Goal: Information Seeking & Learning: Learn about a topic

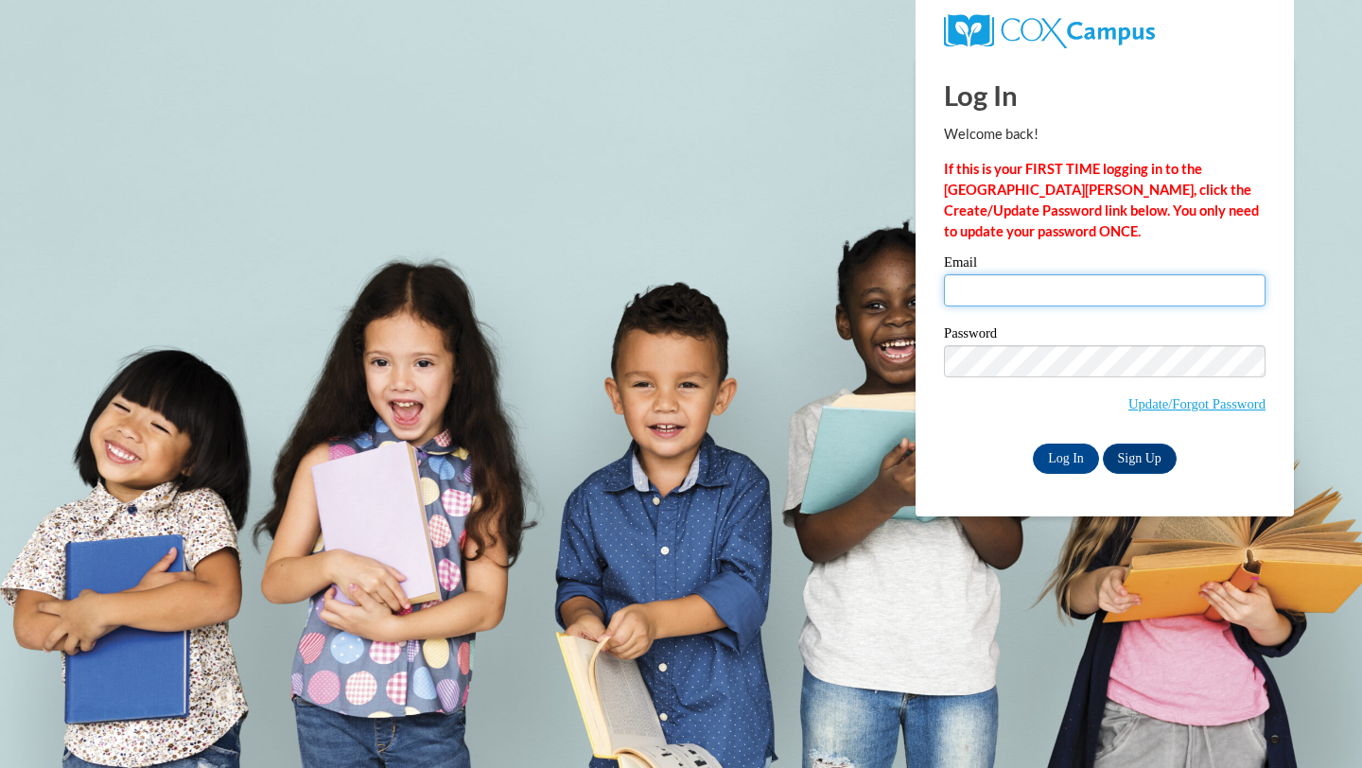
click at [988, 297] on input "Email" at bounding box center [1105, 290] width 322 height 32
type input "salmonkm3@vcu.edu"
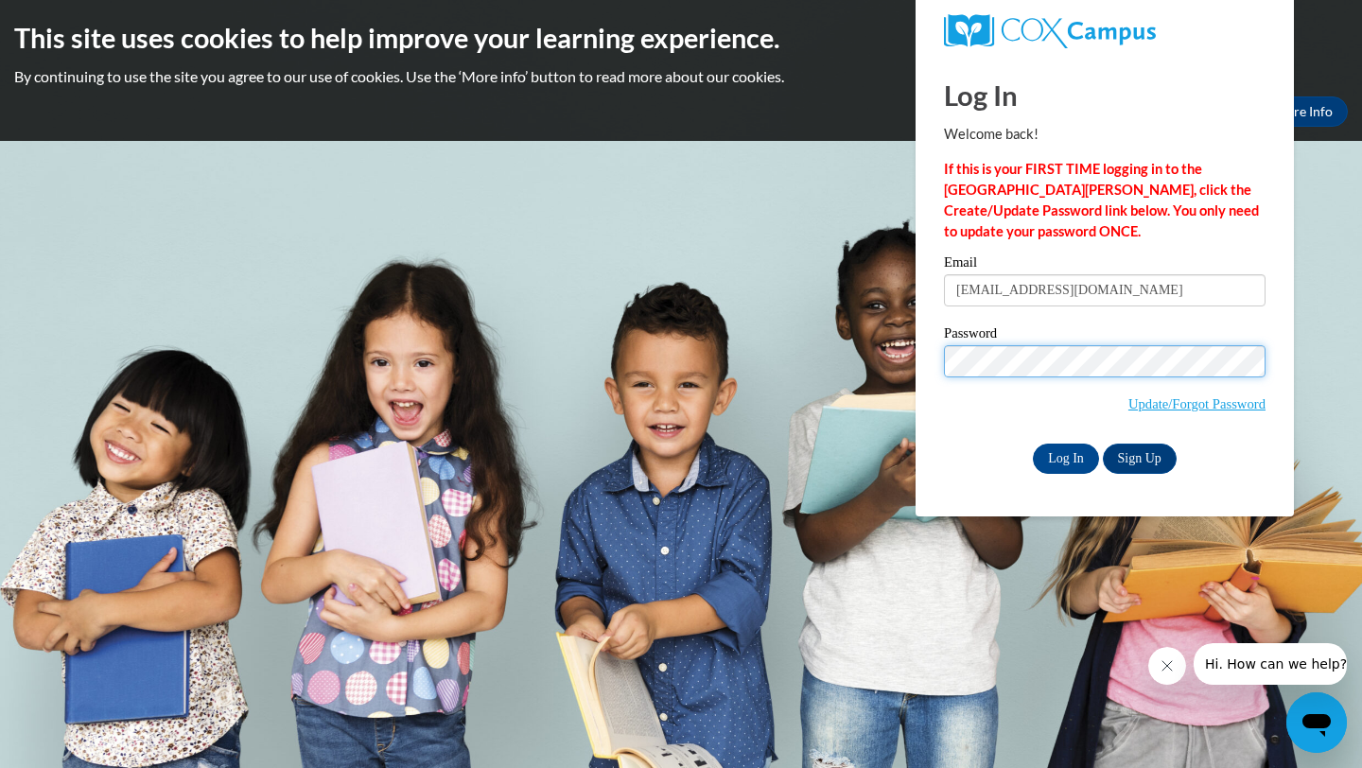
click at [1033, 444] on input "Log In" at bounding box center [1066, 459] width 66 height 30
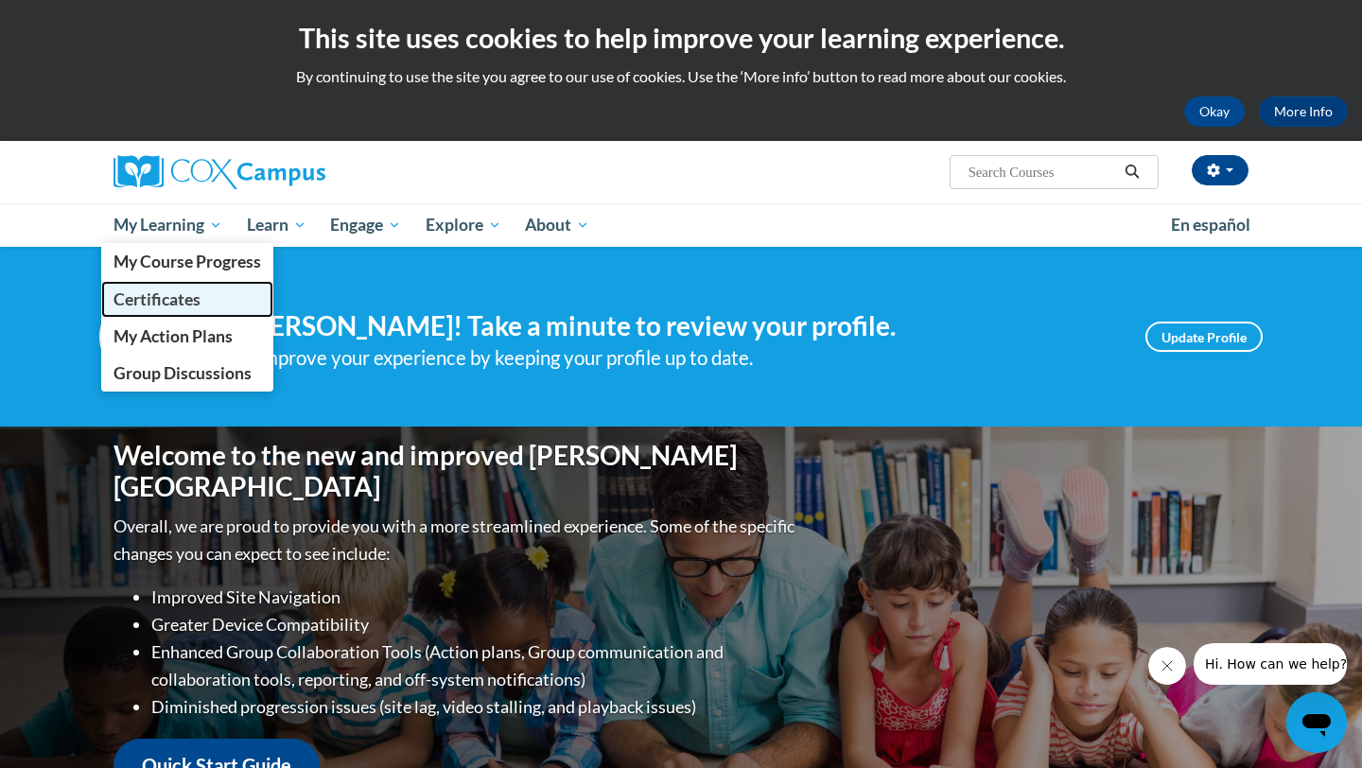
click at [185, 292] on span "Certificates" at bounding box center [157, 299] width 87 height 20
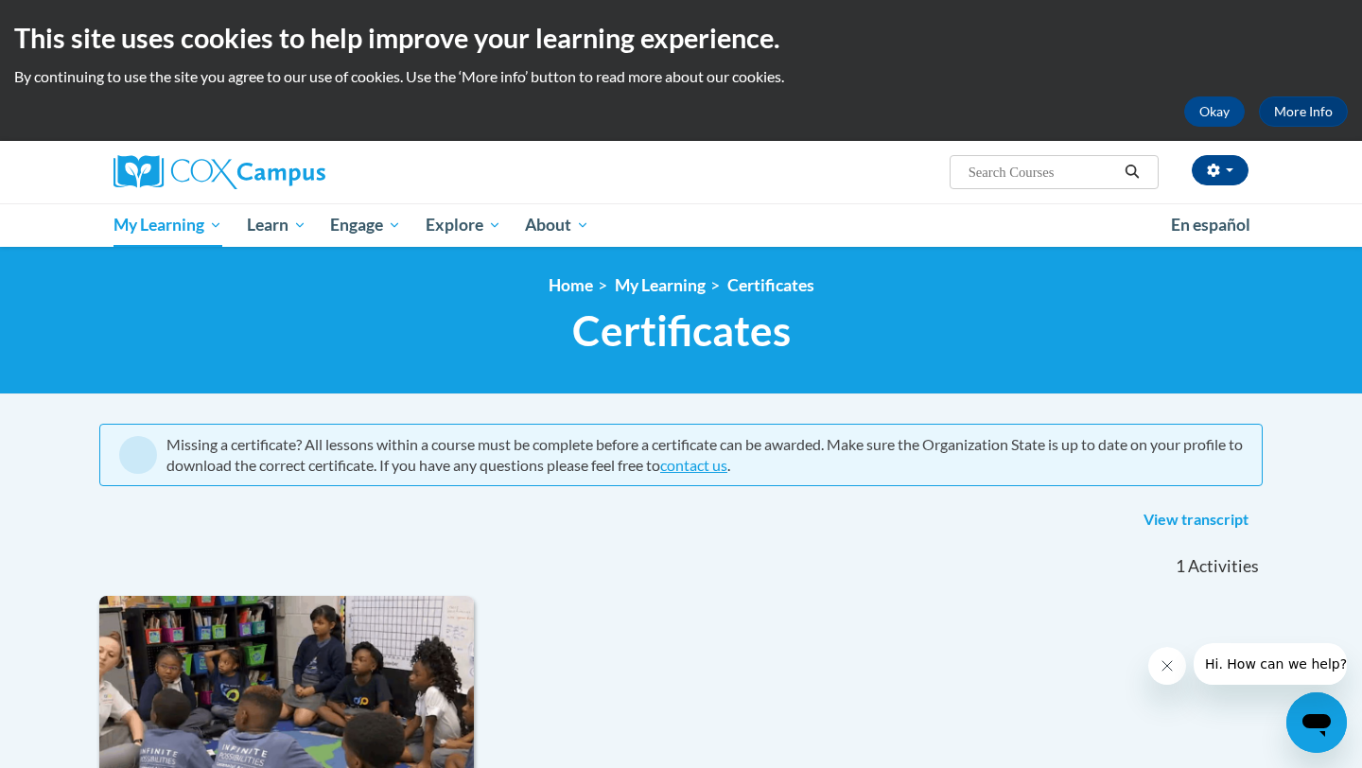
click at [1075, 171] on input "Search..." at bounding box center [1042, 172] width 151 height 23
type input "Oral Language"
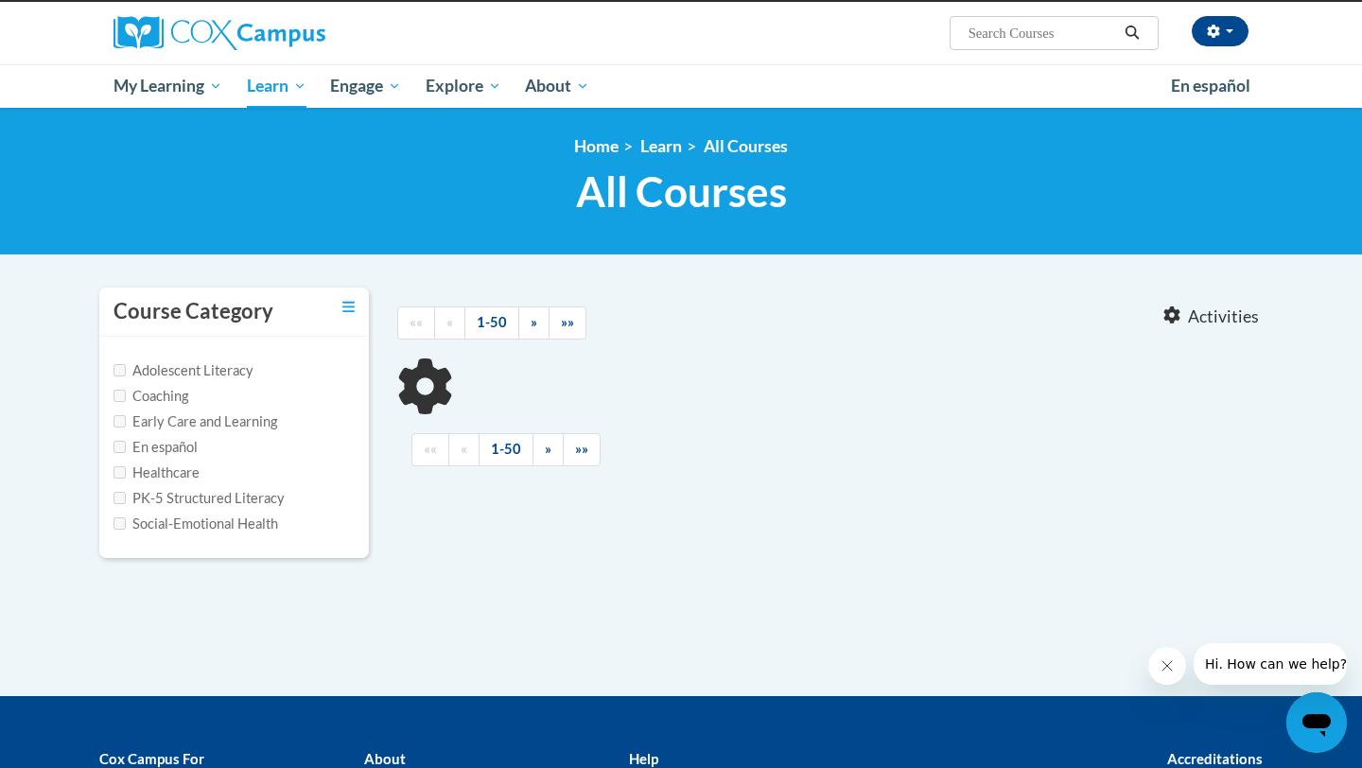
scroll to position [148, 0]
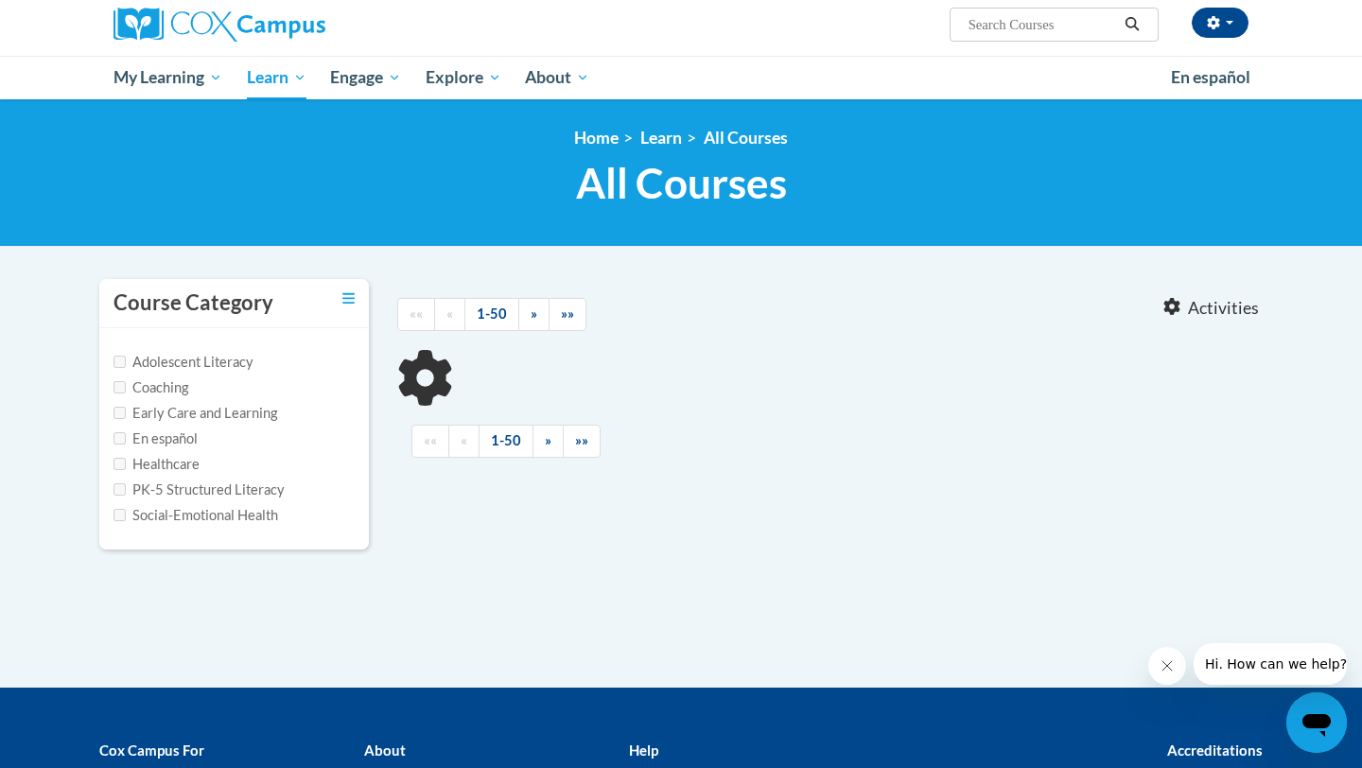
type input "Oral Language"
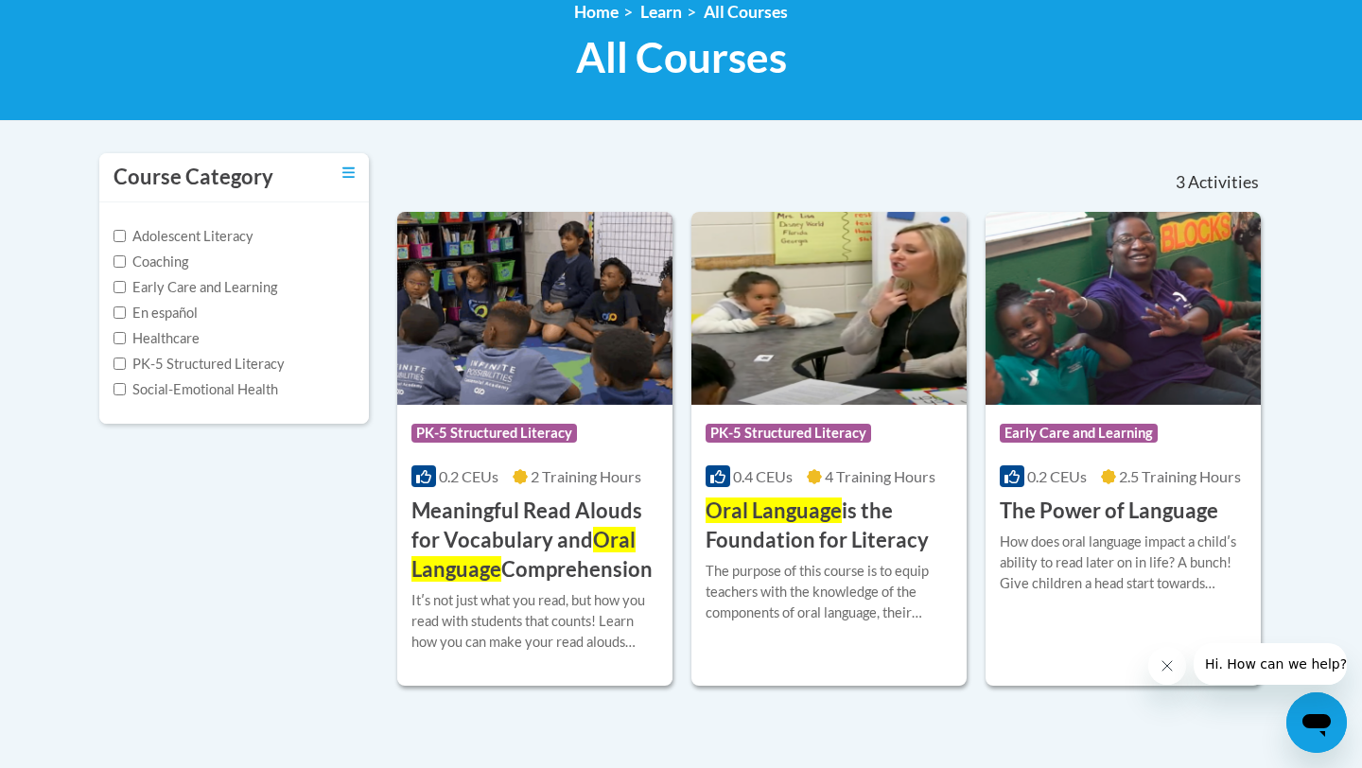
scroll to position [277, 0]
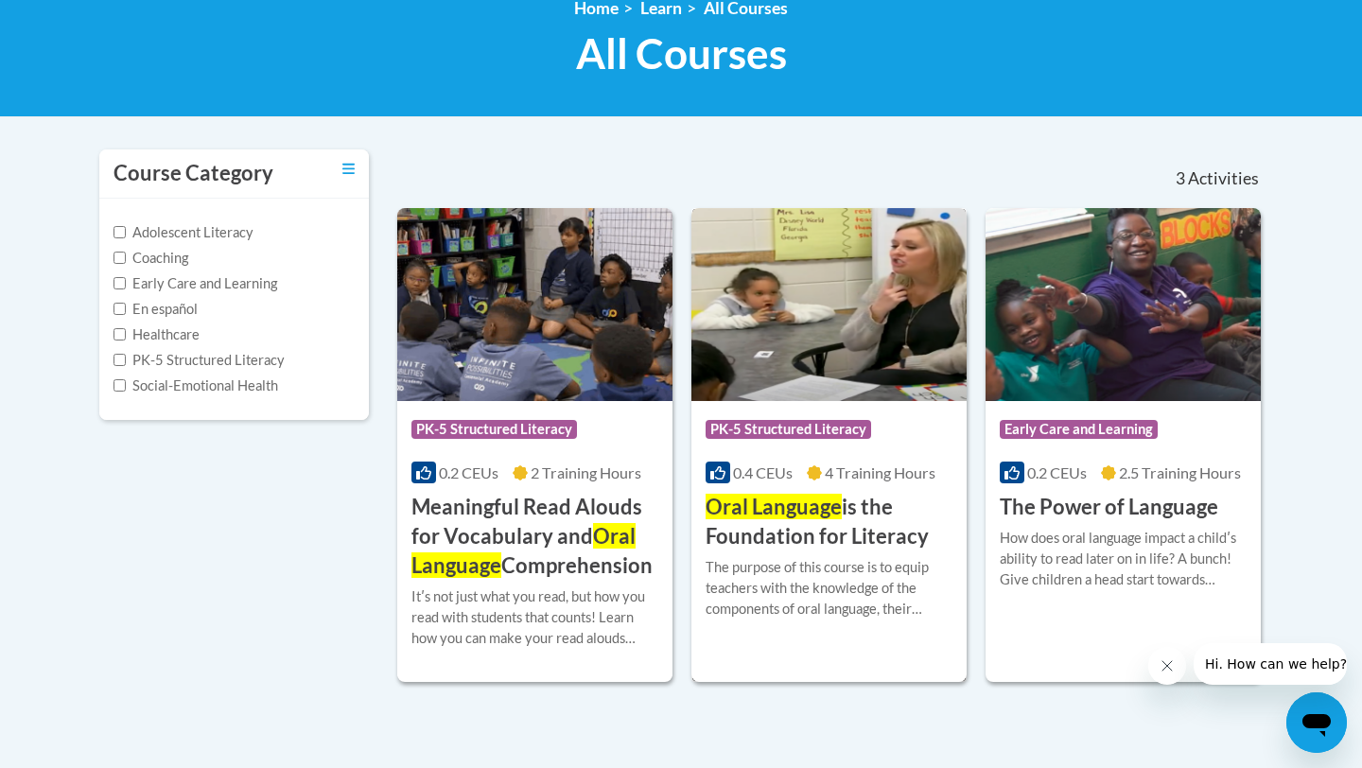
click at [891, 314] on img at bounding box center [828, 304] width 275 height 193
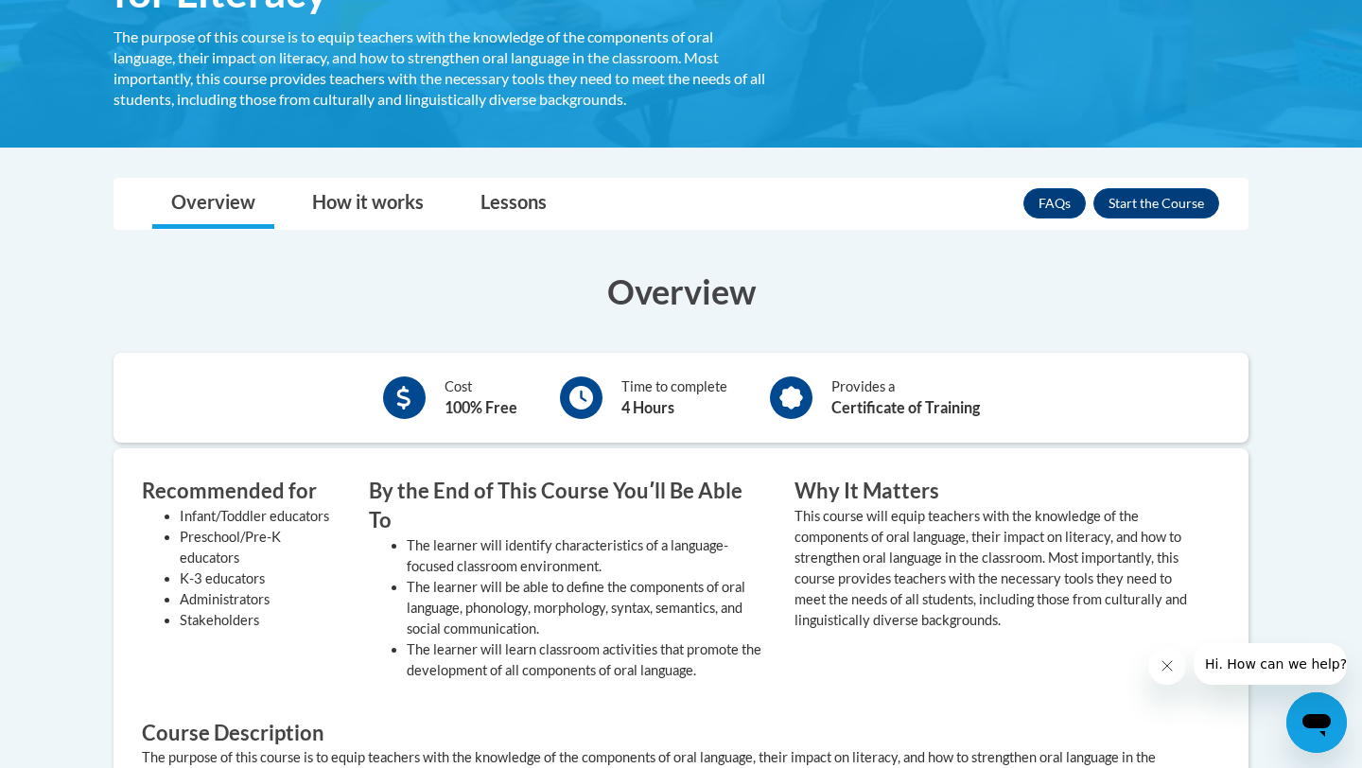
scroll to position [330, 0]
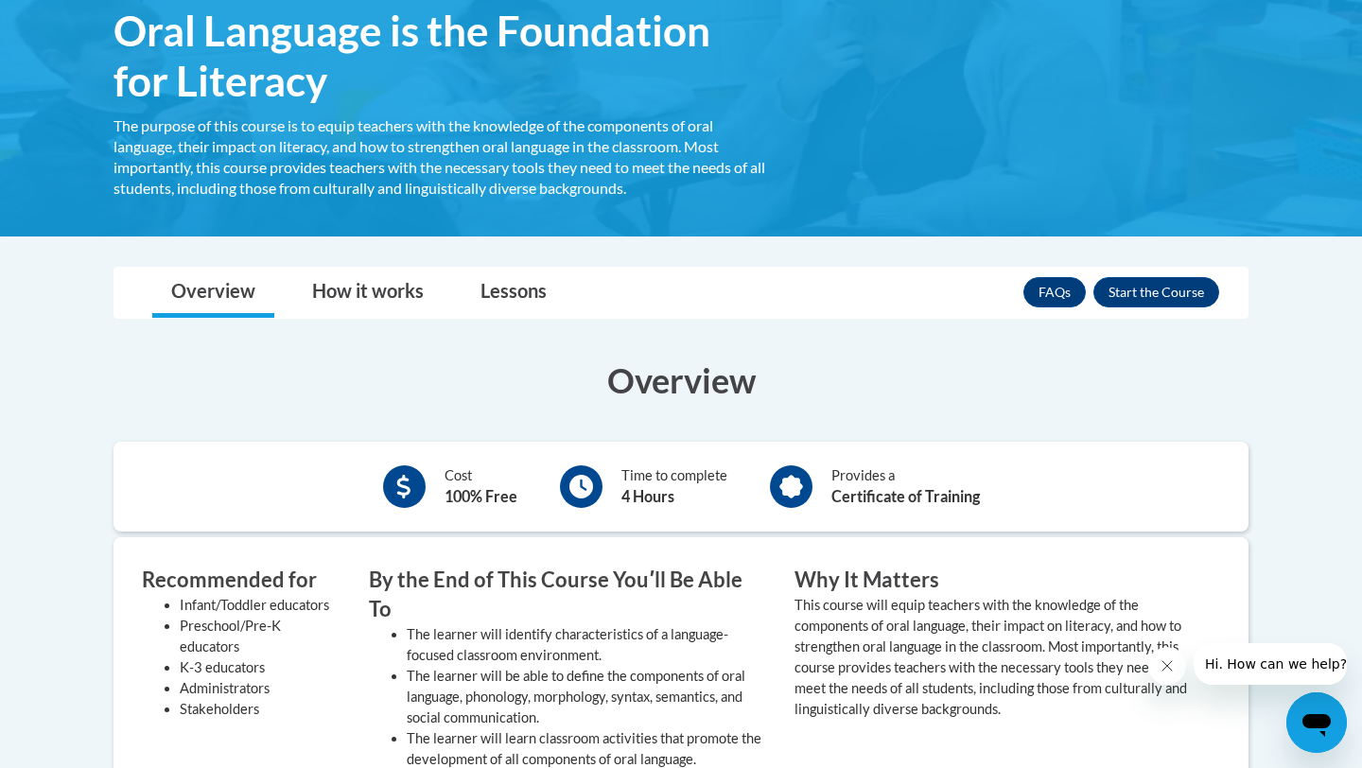
click at [490, 321] on div "Toggle navigation Overview How it works Lessons Resources FAQs Enroll Overview …" at bounding box center [680, 722] width 1163 height 910
click at [499, 289] on link "Lessons" at bounding box center [514, 293] width 104 height 50
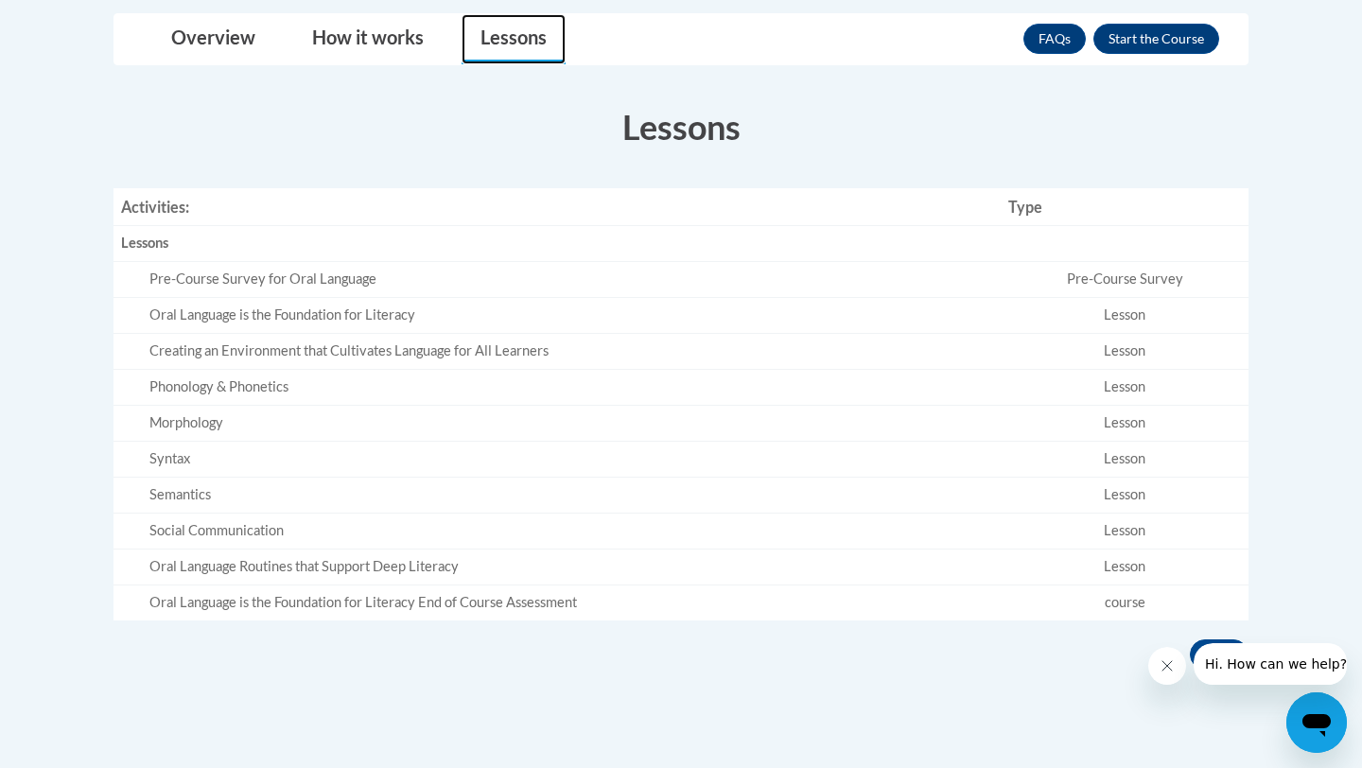
scroll to position [594, 0]
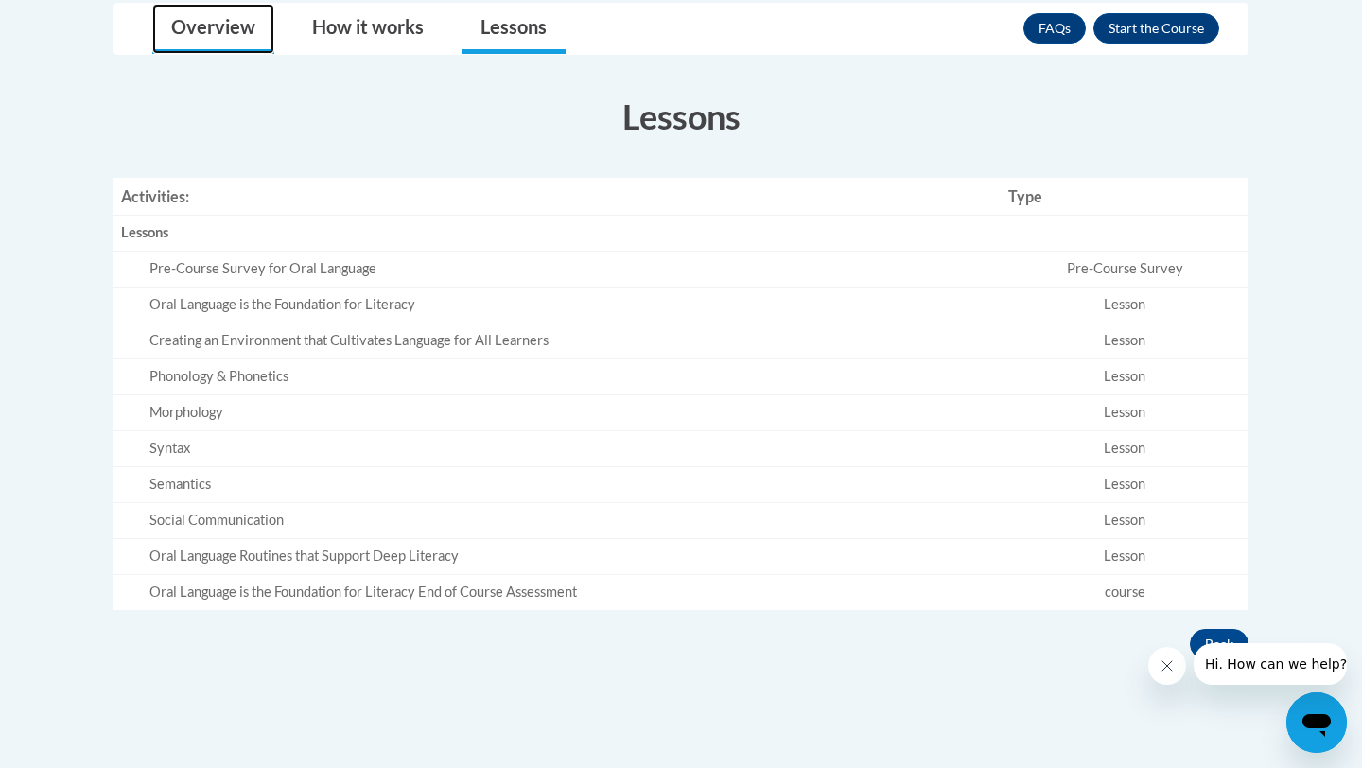
click at [230, 33] on link "Overview" at bounding box center [213, 29] width 122 height 50
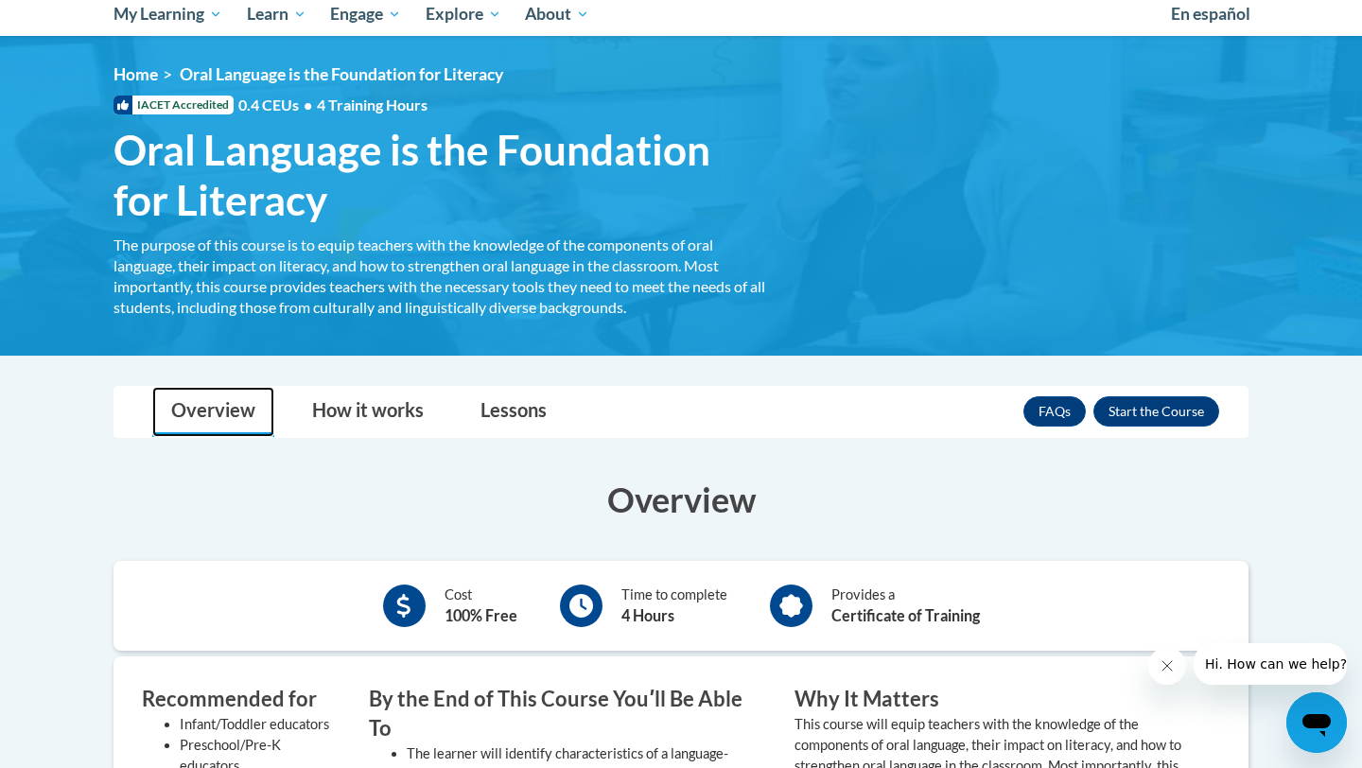
scroll to position [183, 0]
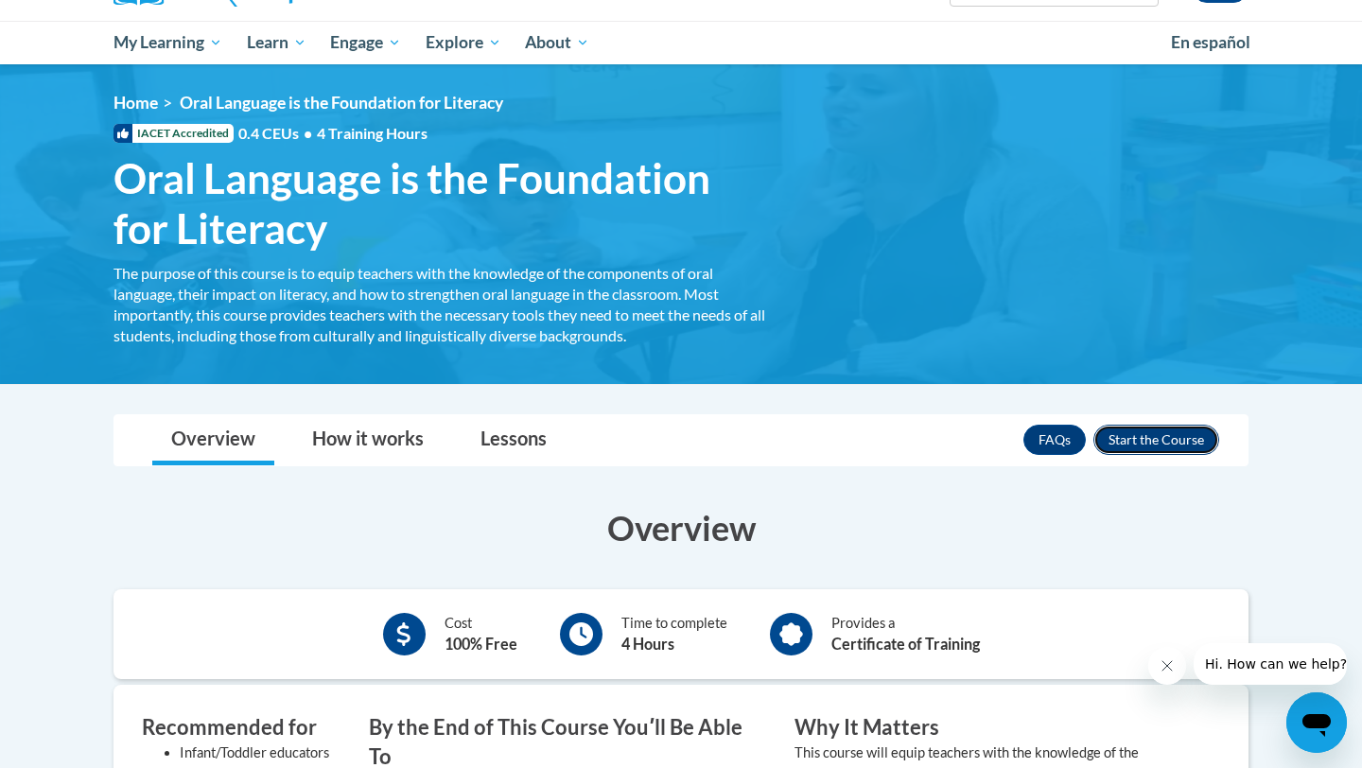
click at [1183, 451] on button "Enroll" at bounding box center [1156, 440] width 126 height 30
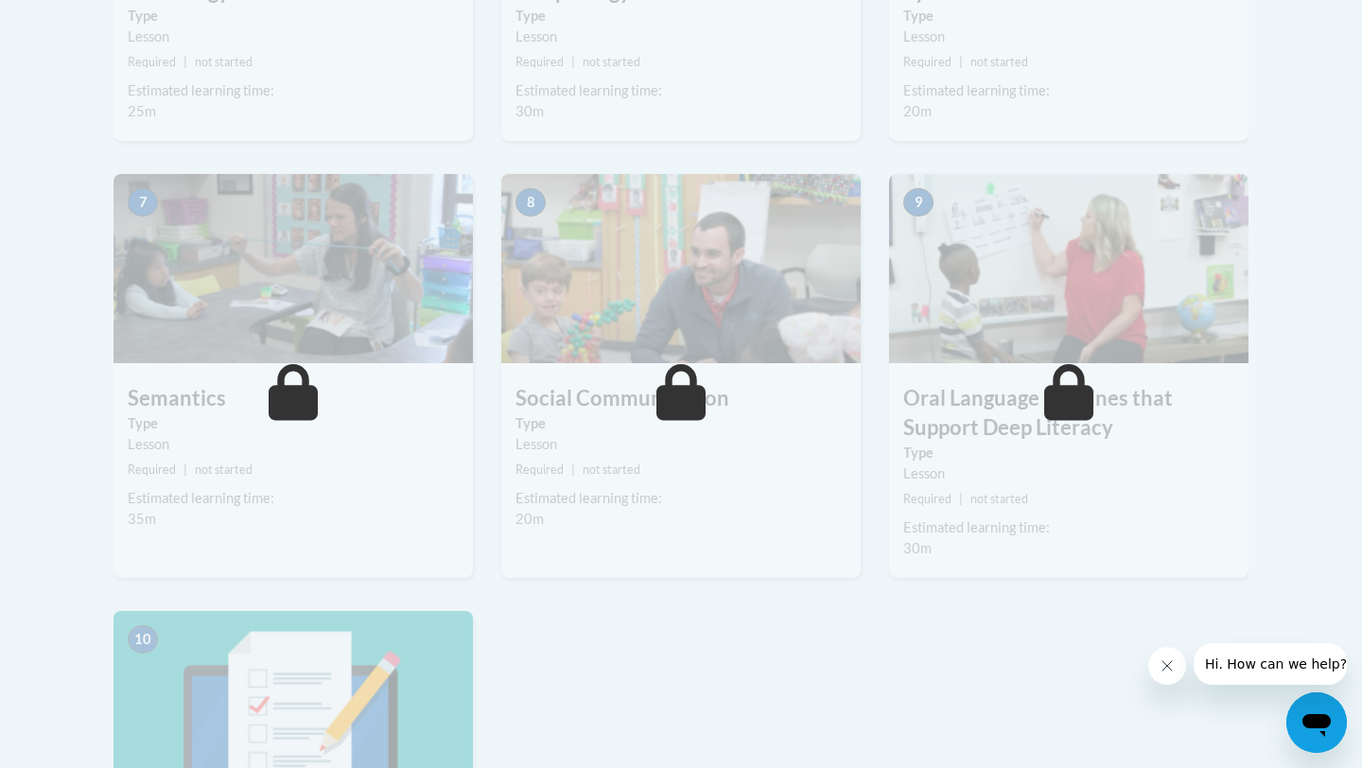
scroll to position [396, 0]
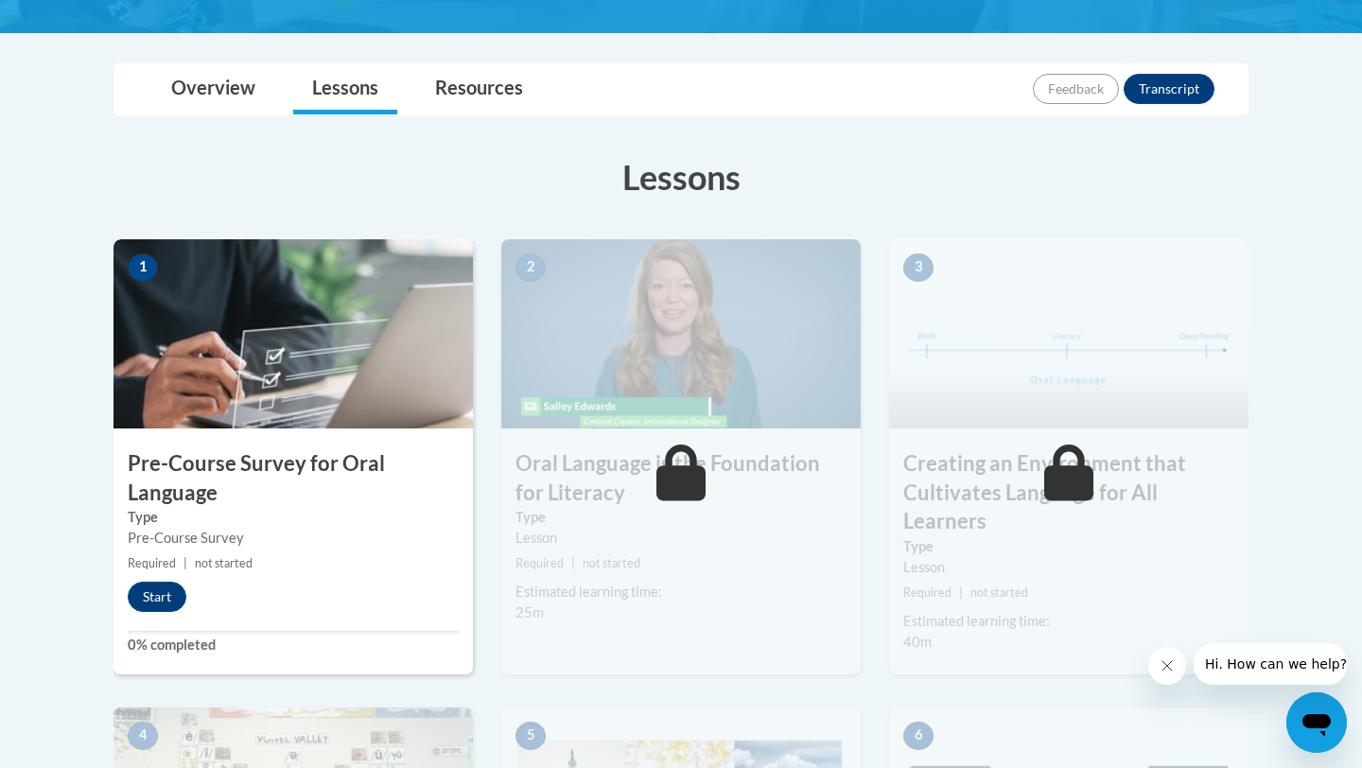
click at [182, 574] on div "1 Pre-Course Survey for Oral Language Type Pre-Course Survey Required | not sta…" at bounding box center [293, 456] width 359 height 435
click at [169, 585] on button "Start" at bounding box center [157, 597] width 59 height 30
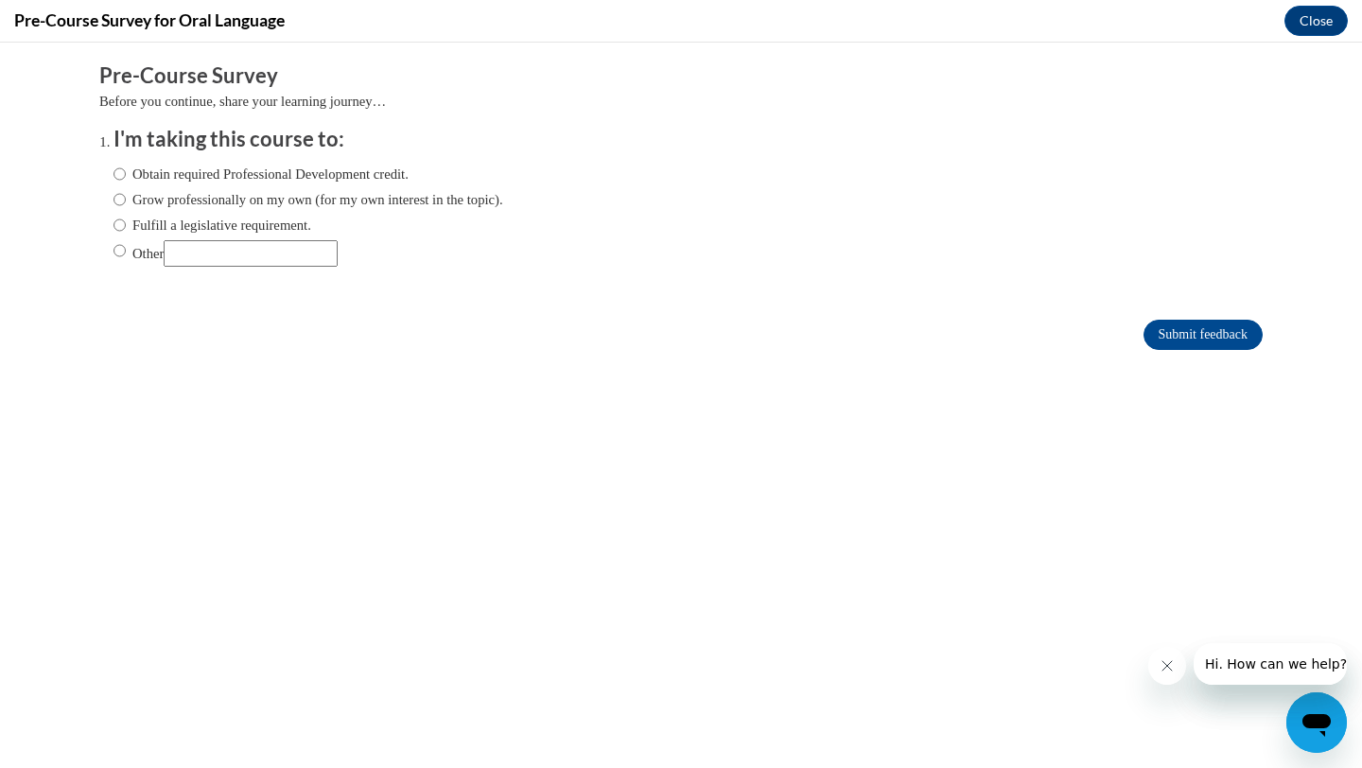
scroll to position [0, 0]
click at [114, 246] on input "Other" at bounding box center [120, 250] width 12 height 21
radio input "true"
click at [1169, 329] on input "Submit feedback" at bounding box center [1203, 335] width 119 height 30
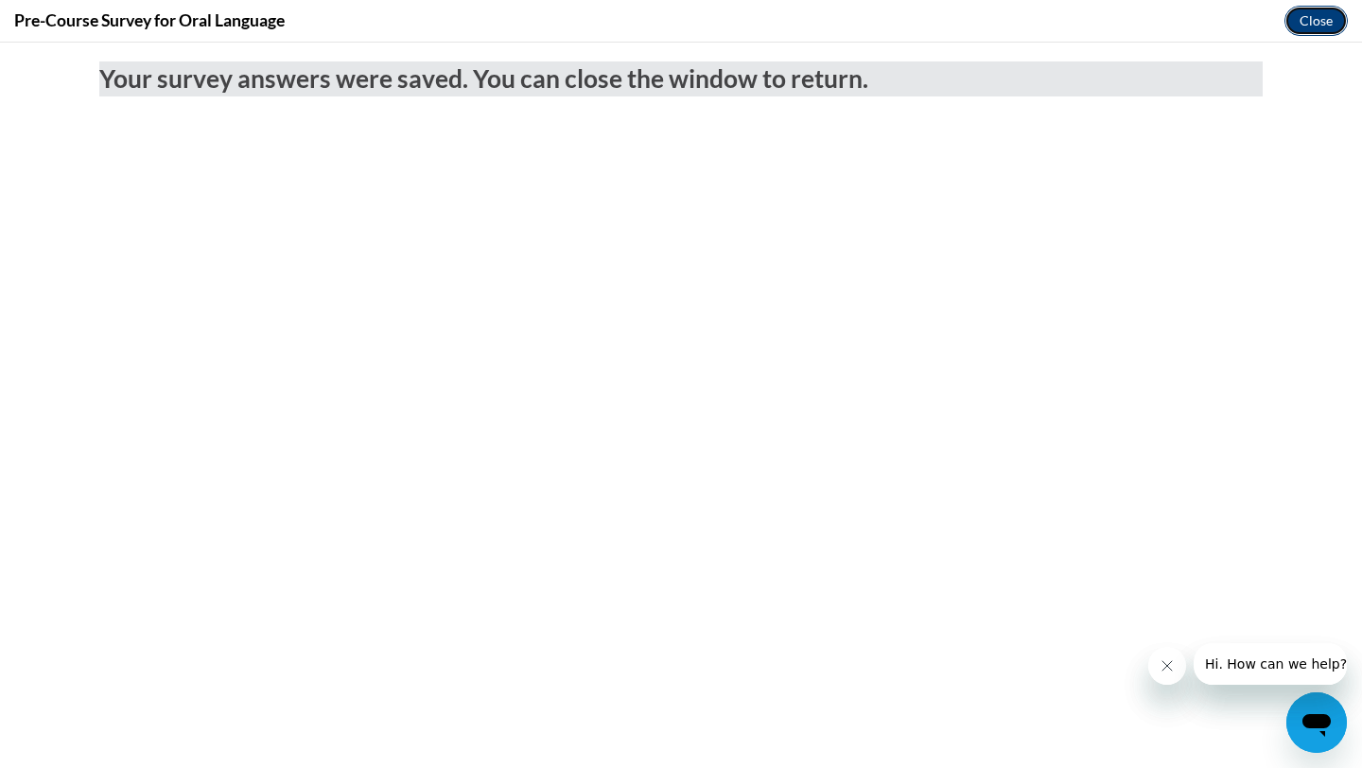
click at [1319, 27] on button "Close" at bounding box center [1316, 21] width 63 height 30
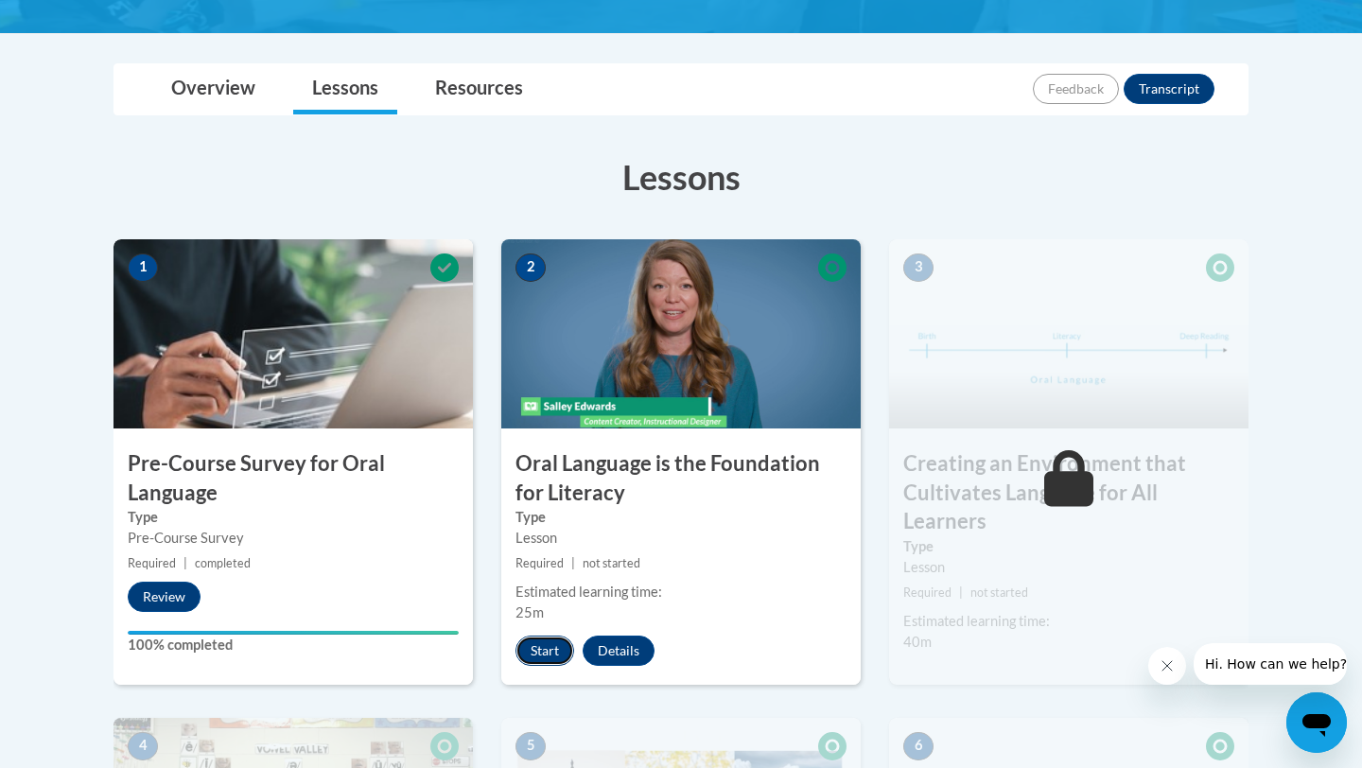
click at [551, 647] on button "Start" at bounding box center [545, 651] width 59 height 30
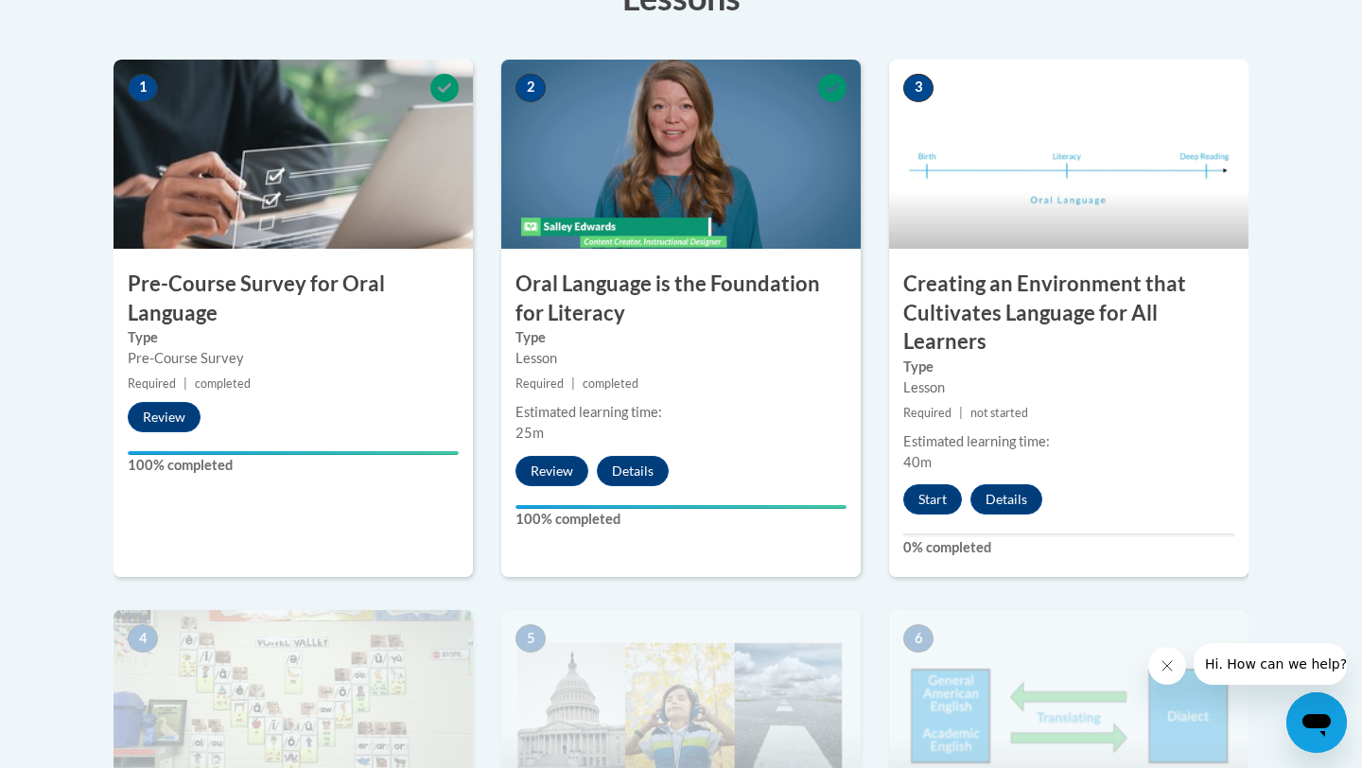
scroll to position [579, 0]
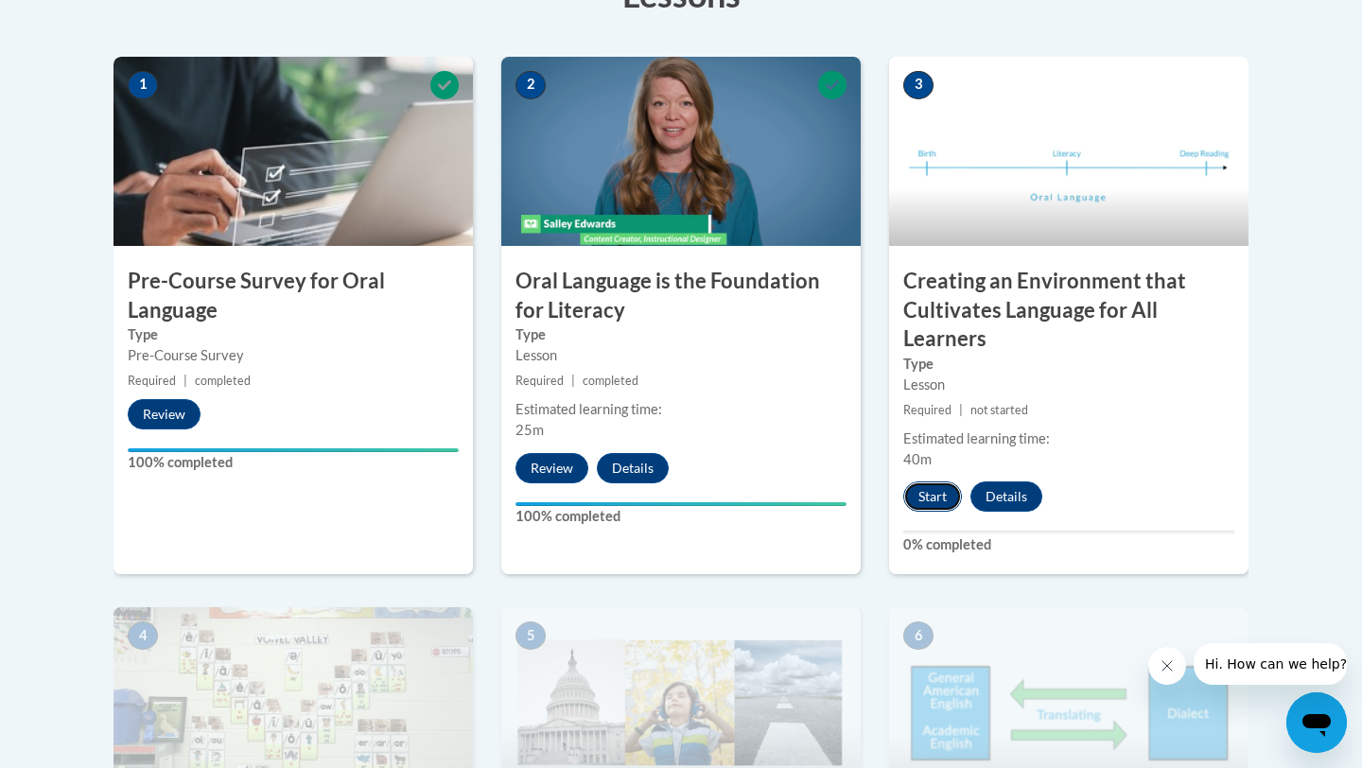
click at [936, 489] on button "Start" at bounding box center [932, 496] width 59 height 30
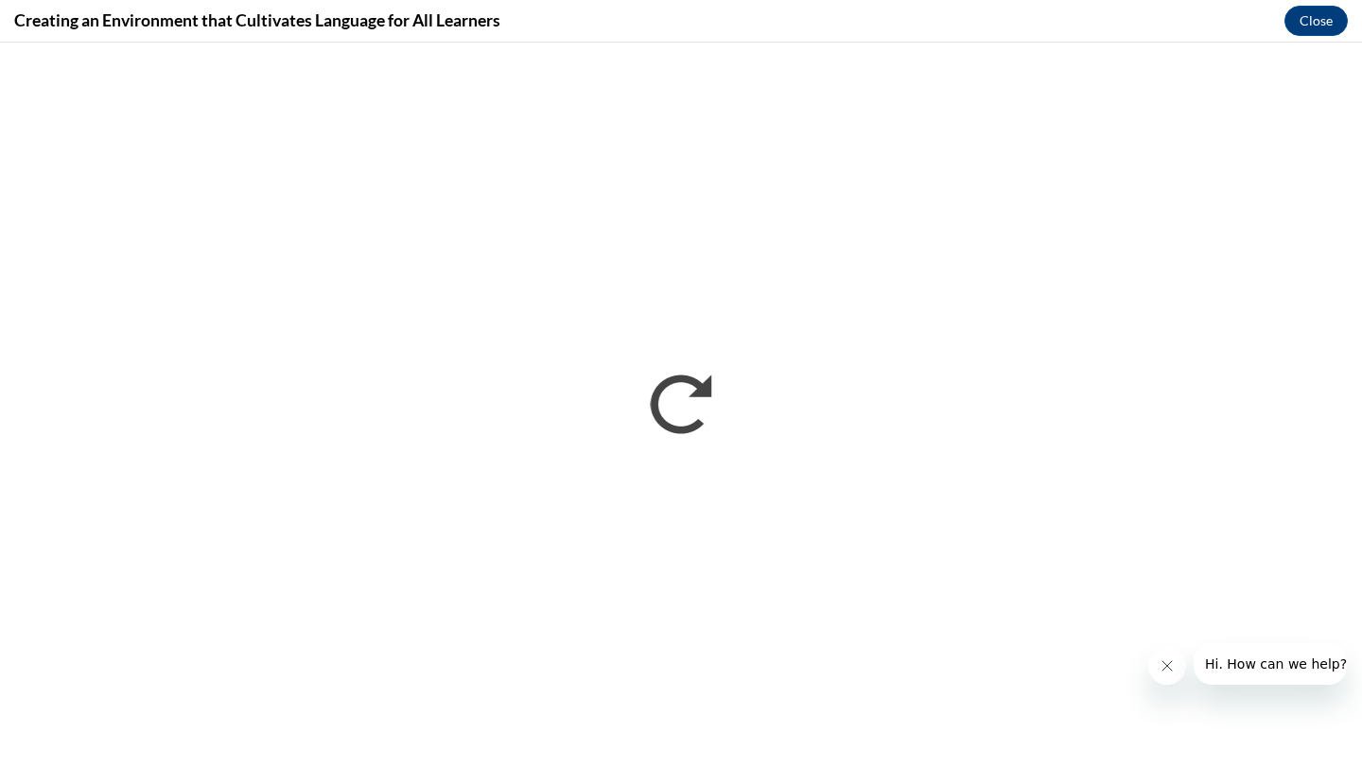
scroll to position [0, 0]
